Goal: Task Accomplishment & Management: Manage account settings

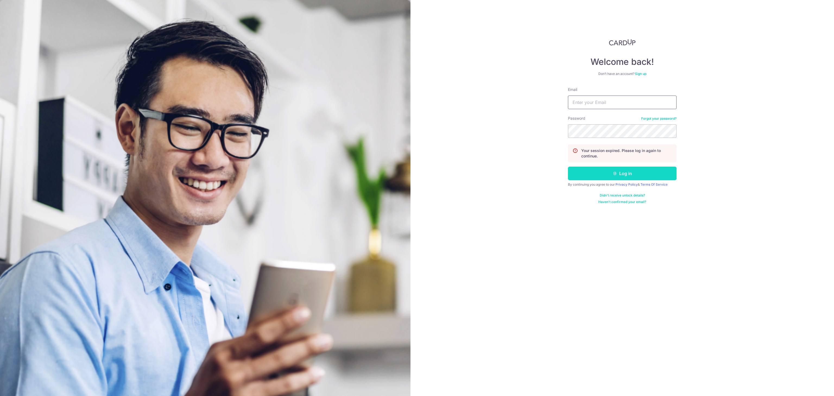
type input "[EMAIL_ADDRESS][DOMAIN_NAME]"
click at [624, 171] on button "Log in" at bounding box center [622, 174] width 109 height 14
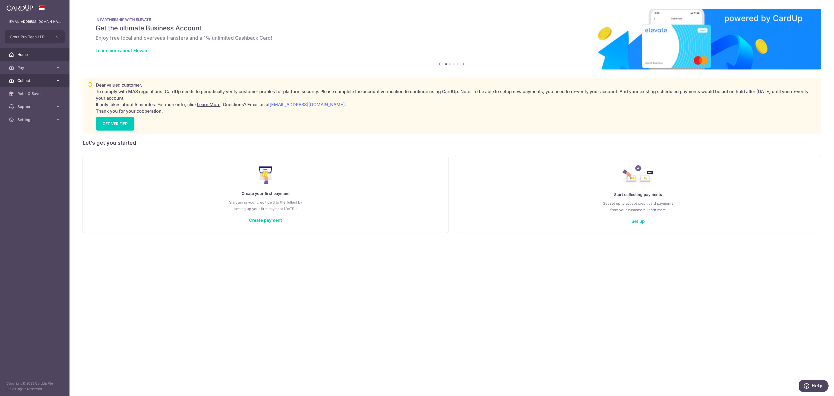
click at [29, 83] on link "Collect" at bounding box center [35, 80] width 70 height 13
click at [31, 90] on link "Dashboard" at bounding box center [35, 93] width 70 height 13
